Goal: Task Accomplishment & Management: Manage account settings

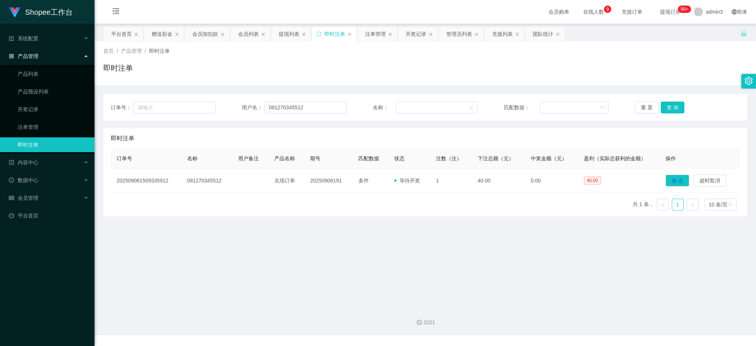
click at [255, 108] on span "用户名：" at bounding box center [253, 108] width 23 height 8
click at [285, 101] on input "081270345512" at bounding box center [305, 107] width 82 height 12
click at [674, 105] on button "查 询" at bounding box center [672, 107] width 24 height 12
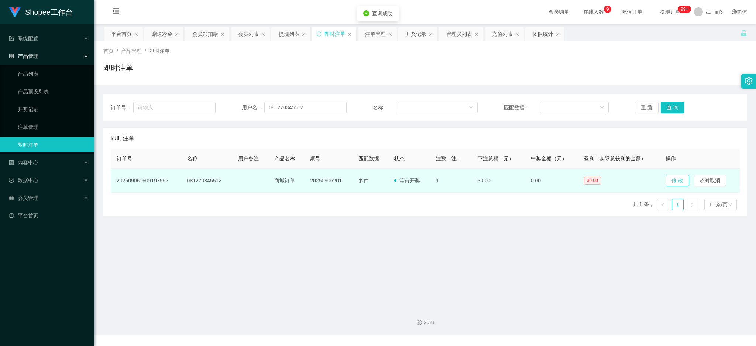
click at [674, 180] on button "修 改" at bounding box center [677, 180] width 24 height 12
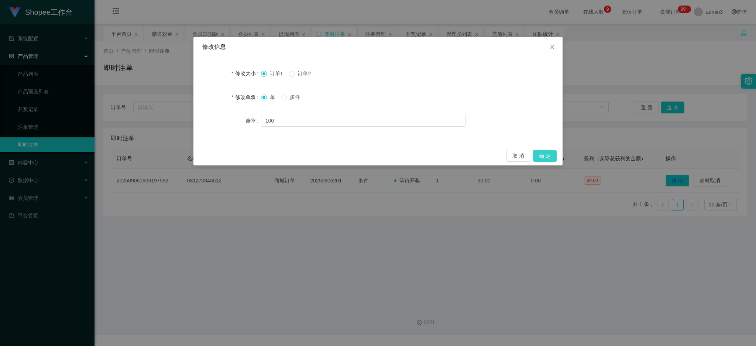
click at [546, 156] on button "确 定" at bounding box center [545, 156] width 24 height 12
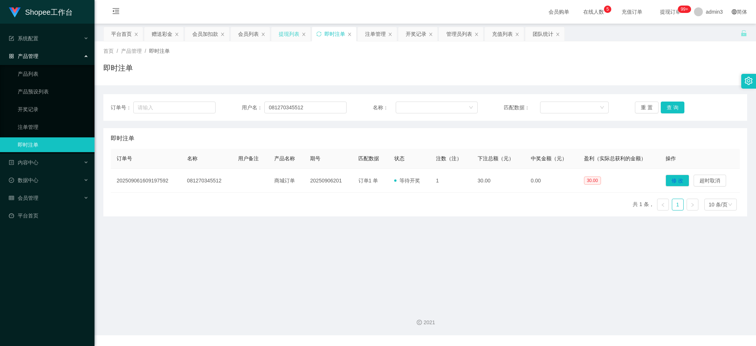
click at [290, 34] on div "提现列表" at bounding box center [289, 34] width 21 height 14
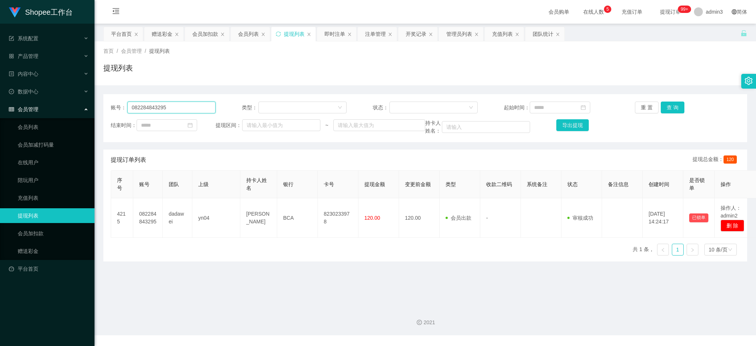
click at [174, 105] on input "082284843295" at bounding box center [171, 107] width 88 height 12
paste input "Aris123456"
type input "Aris123456"
click at [673, 106] on button "查 询" at bounding box center [672, 107] width 24 height 12
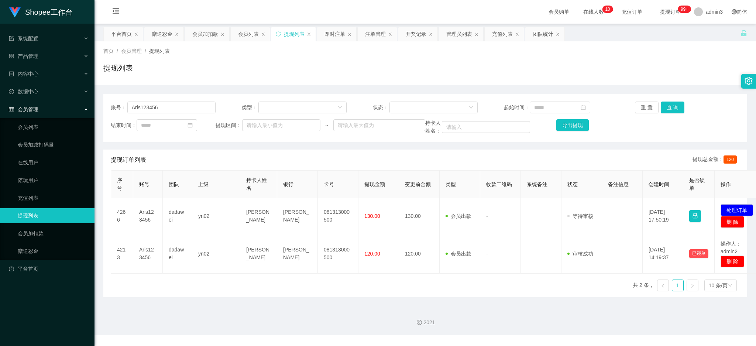
click at [309, 297] on div "序号 账号 团队 上级 持卡人姓名 银行 卡号 提现金额 变更前金额 类型 收款二维码 系统备注 状态 备注信息 创建时间 是否锁单 操作 4266 Aris…" at bounding box center [425, 233] width 629 height 127
